Goal: Task Accomplishment & Management: Manage account settings

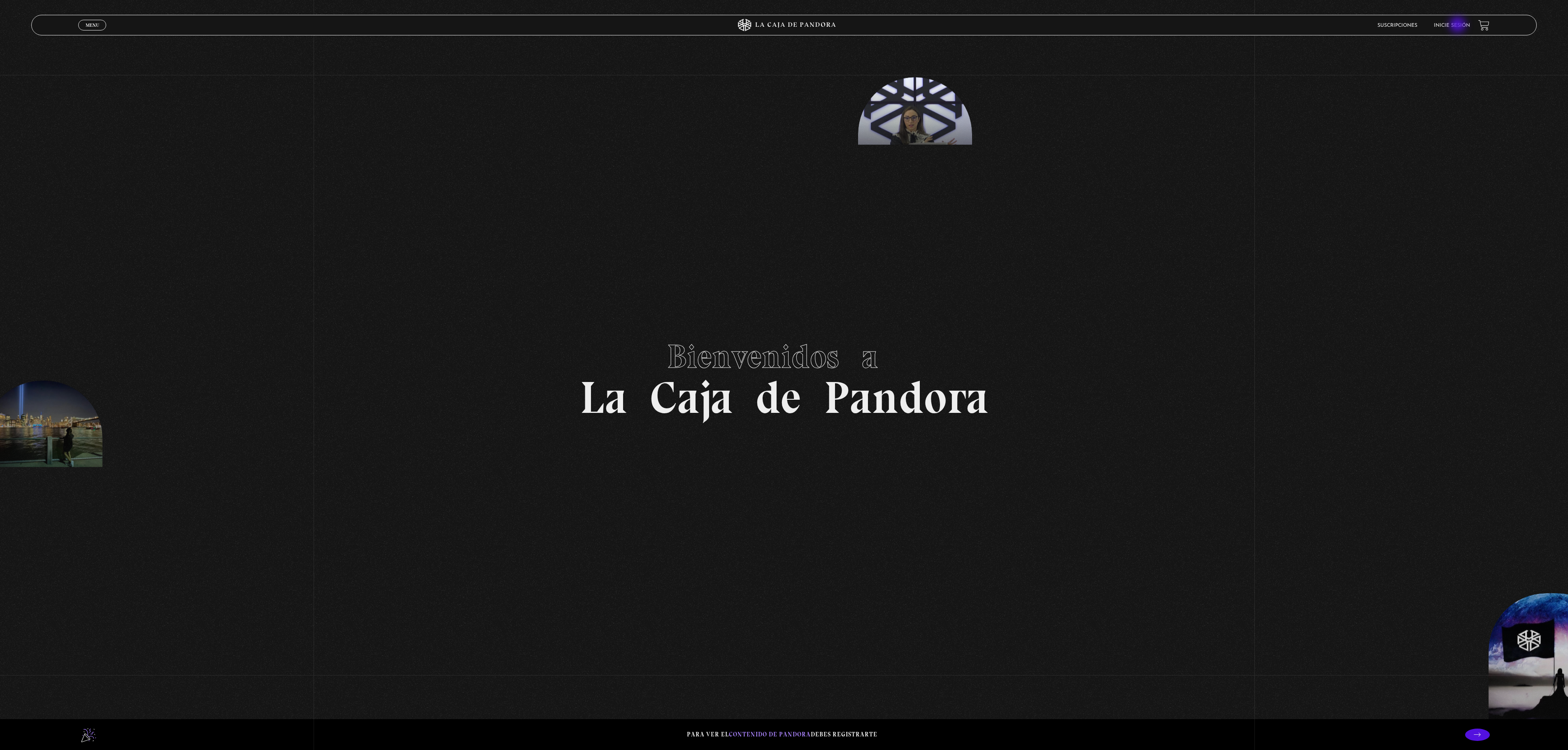
click at [1459, 26] on link "Inicie sesión" at bounding box center [1451, 25] width 36 height 5
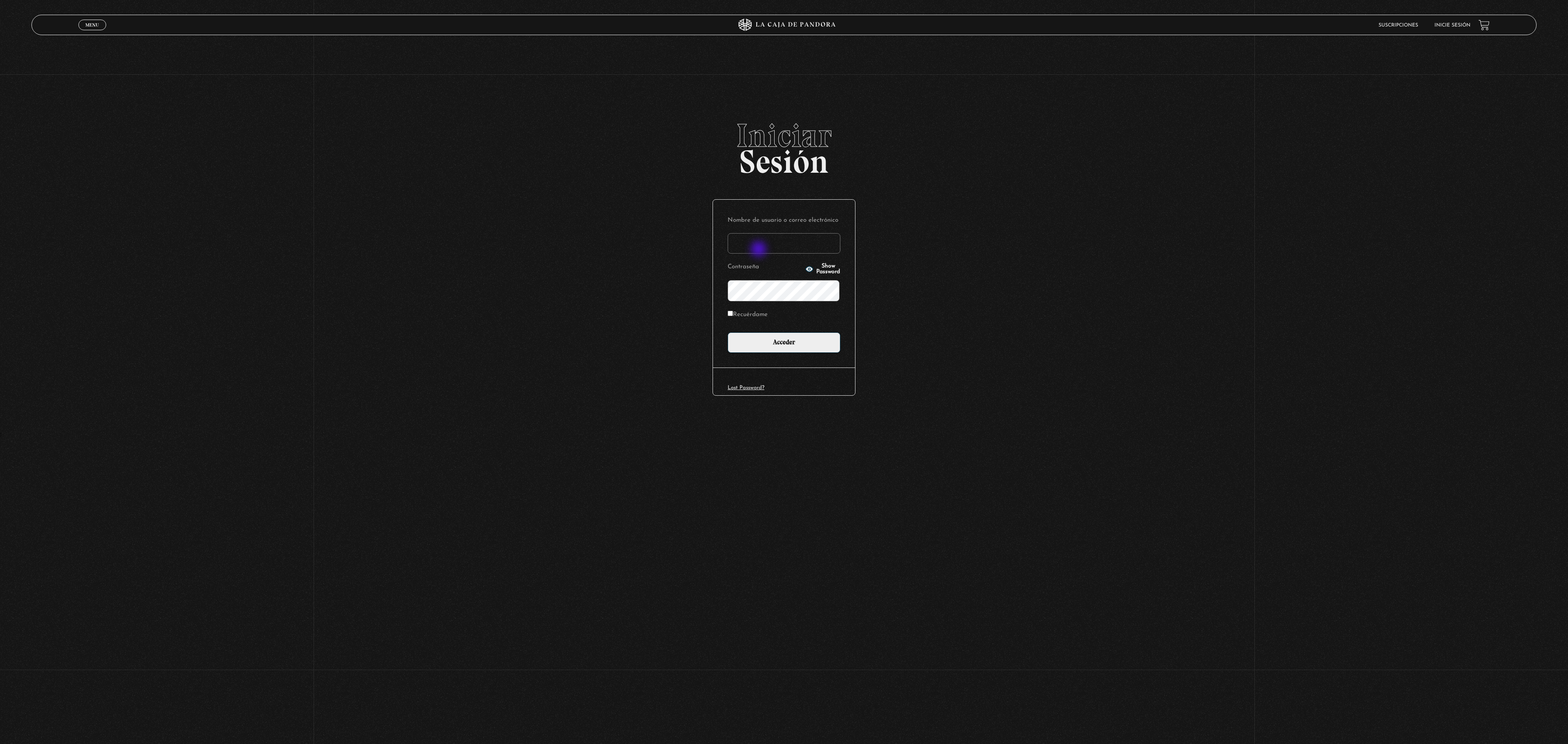
click at [759, 250] on input "Nombre de usuario o correo electrónico" at bounding box center [784, 243] width 112 height 20
type input "DenisseOM"
click at [728, 333] on input "Acceder" at bounding box center [784, 343] width 112 height 20
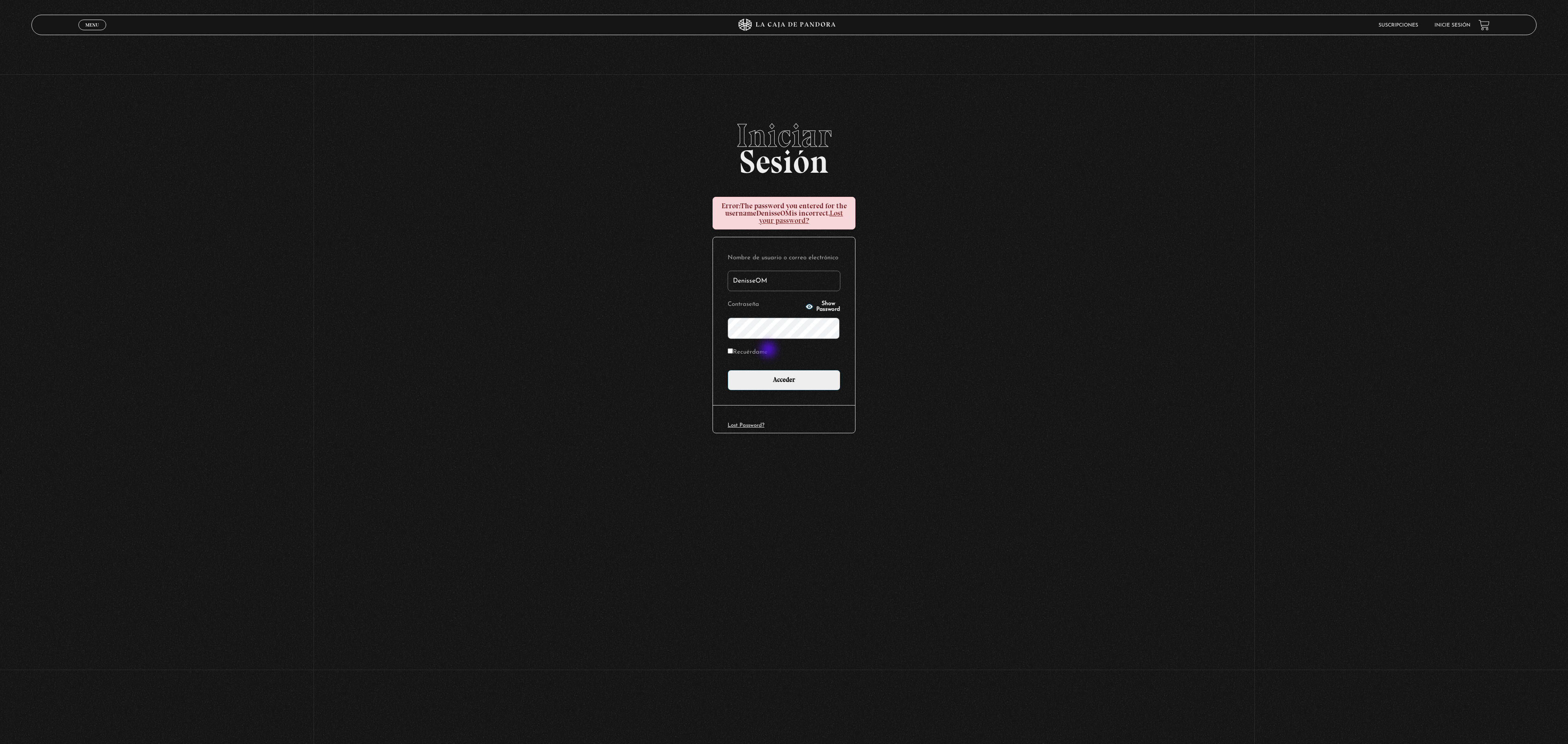
click at [768, 350] on label "Recuérdame" at bounding box center [747, 352] width 40 height 13
click at [733, 350] on input "Recuérdame" at bounding box center [730, 351] width 5 height 5
checkbox input "true"
click at [728, 370] on input "Acceder" at bounding box center [784, 380] width 112 height 20
